Goal: Navigation & Orientation: Find specific page/section

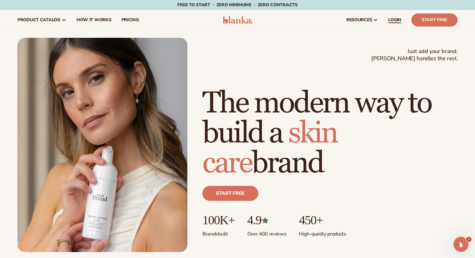
click at [400, 21] on span "LOGIN" at bounding box center [394, 19] width 13 height 5
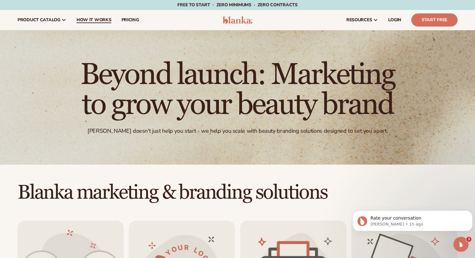
click at [98, 18] on span "How It Works" at bounding box center [93, 19] width 35 height 5
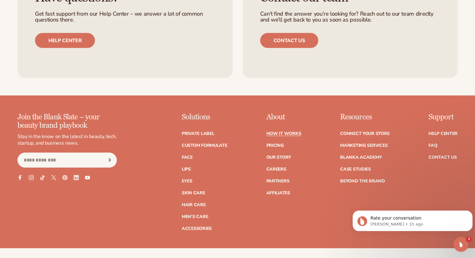
scroll to position [1263, 0]
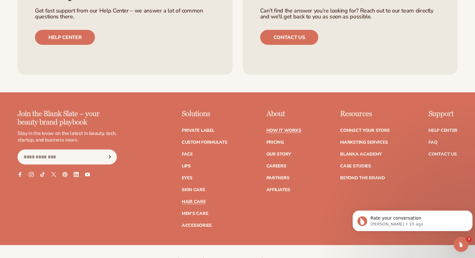
click at [190, 199] on link "Hair Care" at bounding box center [194, 201] width 24 height 4
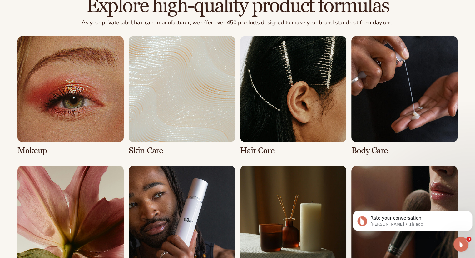
scroll to position [445, 0]
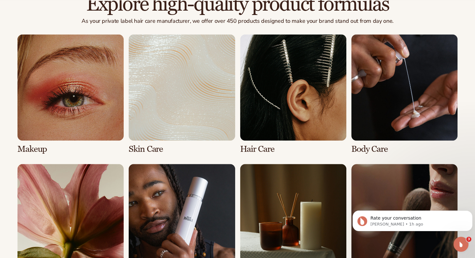
click at [300, 78] on link "3 / 8" at bounding box center [293, 94] width 106 height 120
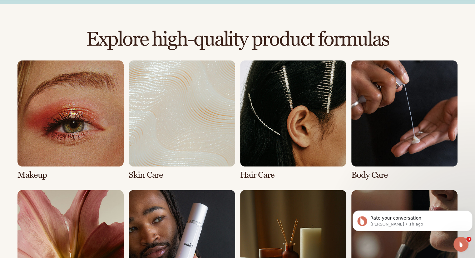
scroll to position [417, 0]
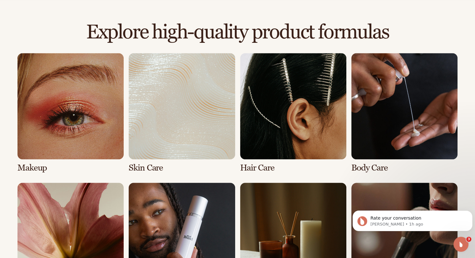
drag, startPoint x: 476, startPoint y: 27, endPoint x: 479, endPoint y: 100, distance: 73.1
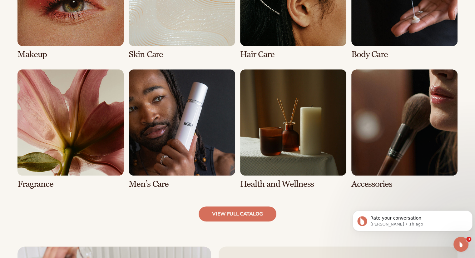
scroll to position [542, 0]
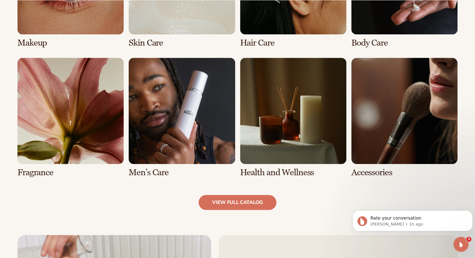
click at [162, 93] on link "6 / 8" at bounding box center [182, 118] width 106 height 120
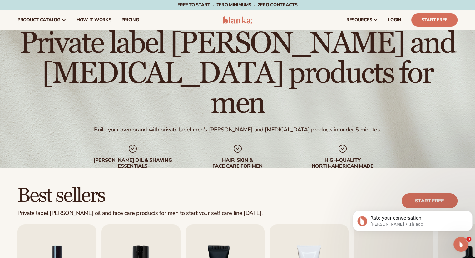
drag, startPoint x: 474, startPoint y: 30, endPoint x: 479, endPoint y: 28, distance: 6.0
click at [474, 28] on html "Skip to content Free to start · ZERO minimums · ZERO contracts · Free to start …" at bounding box center [237, 129] width 475 height 258
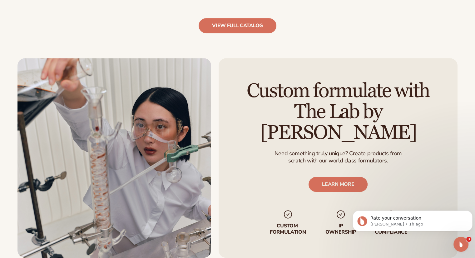
scroll to position [752, 0]
